Goal: Task Accomplishment & Management: Use online tool/utility

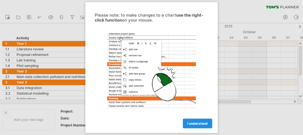
click at [191, 126] on link "I understand" at bounding box center [197, 124] width 29 height 10
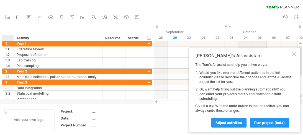
click at [6, 112] on div at bounding box center [5, 112] width 3 height 3
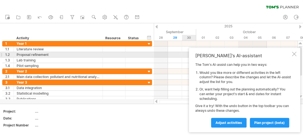
click at [296, 55] on div "[PERSON_NAME]'s AI-assistant The [PERSON_NAME]'s AI-assist can help you in two …" at bounding box center [244, 90] width 111 height 84
click at [294, 55] on div at bounding box center [294, 54] width 4 height 4
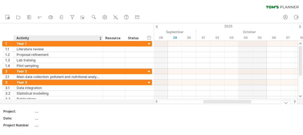
click at [38, 111] on div "...." at bounding box center [58, 111] width 46 height 5
click at [43, 111] on input "text" at bounding box center [57, 111] width 45 height 5
click at [38, 110] on div "...." at bounding box center [58, 111] width 46 height 5
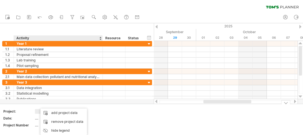
click at [37, 113] on input "text" at bounding box center [57, 111] width 45 height 5
type input "**********"
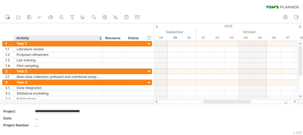
scroll to position [0, 204]
click at [39, 118] on div "...." at bounding box center [58, 118] width 46 height 5
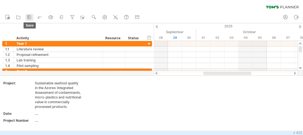
click at [28, 16] on icon at bounding box center [29, 17] width 6 height 6
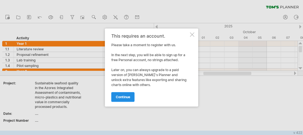
click at [121, 98] on span "continue" at bounding box center [123, 97] width 14 height 4
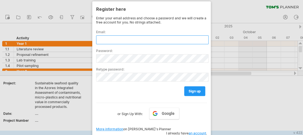
click at [121, 40] on input "text" at bounding box center [152, 39] width 112 height 9
type input "**********"
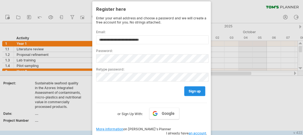
click at [193, 92] on span "sign up" at bounding box center [194, 91] width 12 height 4
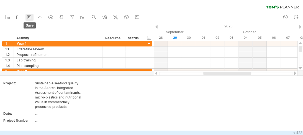
click at [30, 19] on icon at bounding box center [29, 17] width 6 height 6
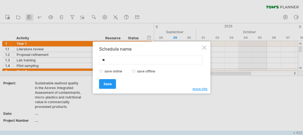
type input "*"
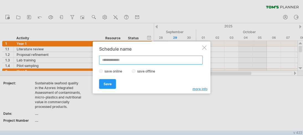
click at [112, 62] on input "text" at bounding box center [150, 60] width 103 height 9
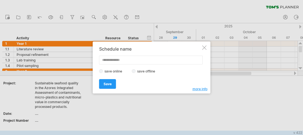
click at [103, 71] on label "save online" at bounding box center [115, 71] width 24 height 4
click at [136, 71] on label "save offline" at bounding box center [148, 71] width 24 height 4
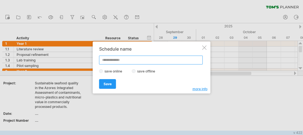
click at [115, 61] on input "text" at bounding box center [150, 60] width 103 height 9
type input "********"
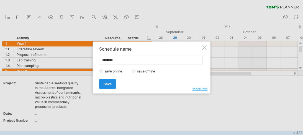
click at [113, 84] on link "Save" at bounding box center [107, 84] width 17 height 10
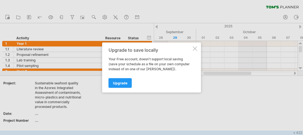
click at [193, 51] on div "Upgrade to save locally Your Free account, doesn't support local saving (save y…" at bounding box center [151, 68] width 99 height 50
click at [195, 49] on div at bounding box center [195, 48] width 4 height 4
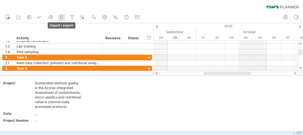
click at [60, 16] on icon at bounding box center [62, 17] width 6 height 6
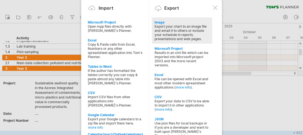
click at [182, 30] on div "Export your chart to an image file and email it to others or include your sched…" at bounding box center [181, 32] width 55 height 17
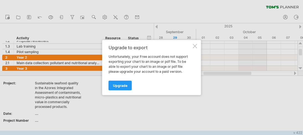
click at [191, 46] on div "Upgrade to export Unfortunately, your Free account does not support exporting y…" at bounding box center [151, 67] width 99 height 55
click at [196, 48] on div at bounding box center [195, 46] width 4 height 4
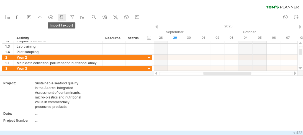
click at [61, 14] on icon at bounding box center [62, 17] width 6 height 6
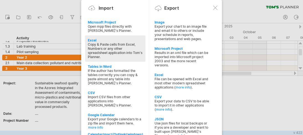
click at [102, 54] on div "Copy & Paste cells from Excel, Numbers or any other spreadsheet application int…" at bounding box center [115, 50] width 55 height 17
type textarea "**********"
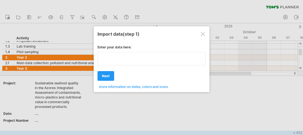
click at [108, 64] on textarea at bounding box center [151, 58] width 108 height 13
paste textarea "**********"
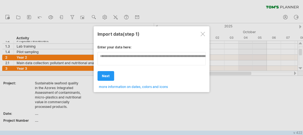
scroll to position [0, 143]
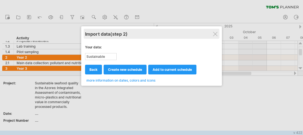
click at [212, 35] on div "Import data (step 2)" at bounding box center [151, 34] width 133 height 10
click at [212, 32] on div "Import data (step 2)" at bounding box center [151, 34] width 133 height 10
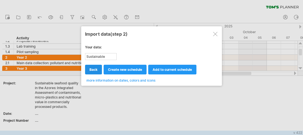
click at [91, 70] on span "back" at bounding box center [93, 70] width 8 height 4
type textarea "**********"
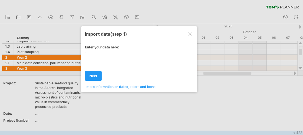
click at [110, 67] on div "Enter your data here: Your data: Sustainable seafood quality in the Azores: Int…" at bounding box center [139, 65] width 108 height 48
type textarea "**********"
paste textarea "**********"
type textarea "**********"
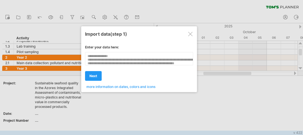
scroll to position [19, 0]
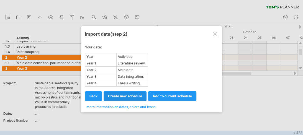
click at [127, 95] on span "create new schedule" at bounding box center [125, 96] width 34 height 4
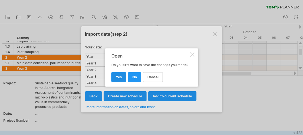
click at [122, 81] on link "yes" at bounding box center [118, 77] width 15 height 10
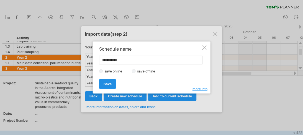
click at [111, 84] on span "Save" at bounding box center [107, 84] width 8 height 4
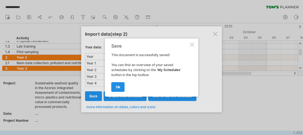
click at [117, 88] on span "ok" at bounding box center [118, 87] width 4 height 4
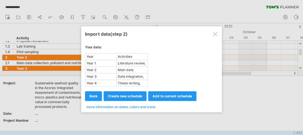
click at [213, 35] on div at bounding box center [215, 34] width 4 height 4
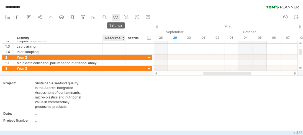
click at [117, 20] on use at bounding box center [116, 17] width 6 height 6
select select "*"
select select "**"
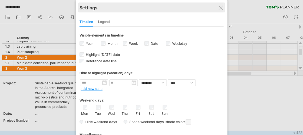
click at [221, 10] on div "Settings" at bounding box center [151, 7] width 144 height 10
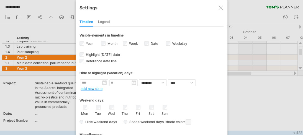
click at [219, 8] on div at bounding box center [220, 8] width 4 height 4
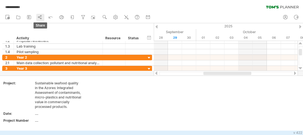
click at [43, 18] on link "share" at bounding box center [40, 17] width 8 height 7
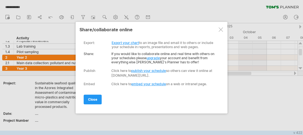
click at [116, 42] on link "Export your chart" at bounding box center [125, 43] width 27 height 4
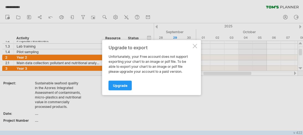
click at [195, 46] on div at bounding box center [195, 46] width 4 height 4
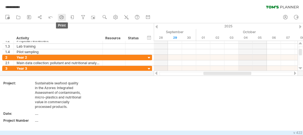
click at [63, 17] on icon at bounding box center [62, 17] width 6 height 6
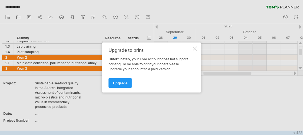
drag, startPoint x: 193, startPoint y: 48, endPoint x: 186, endPoint y: 50, distance: 6.4
click at [192, 48] on div "Upgrade to print Unfortunately, your Free account does not support printing. To…" at bounding box center [151, 68] width 99 height 50
click at [194, 48] on div at bounding box center [195, 48] width 4 height 4
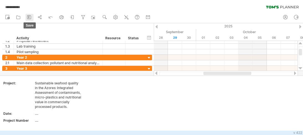
click at [29, 15] on icon at bounding box center [29, 17] width 6 height 6
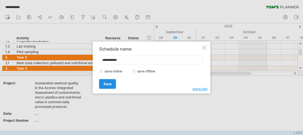
click at [108, 82] on span "Save" at bounding box center [107, 84] width 8 height 4
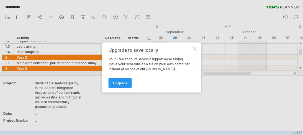
click at [195, 47] on div at bounding box center [195, 48] width 4 height 4
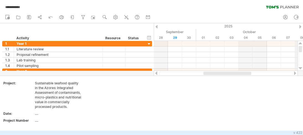
drag, startPoint x: 299, startPoint y: 51, endPoint x: 297, endPoint y: 39, distance: 11.9
click at [297, 39] on div "**********" at bounding box center [151, 67] width 303 height 135
click at [284, 6] on icon at bounding box center [282, 7] width 33 height 3
